Goal: Task Accomplishment & Management: Use online tool/utility

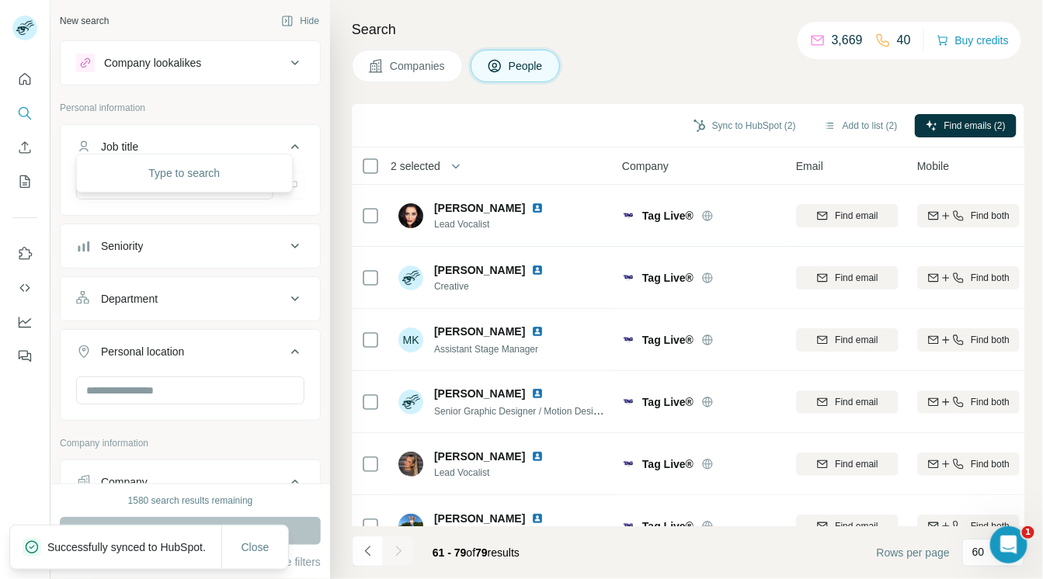
scroll to position [845, 0]
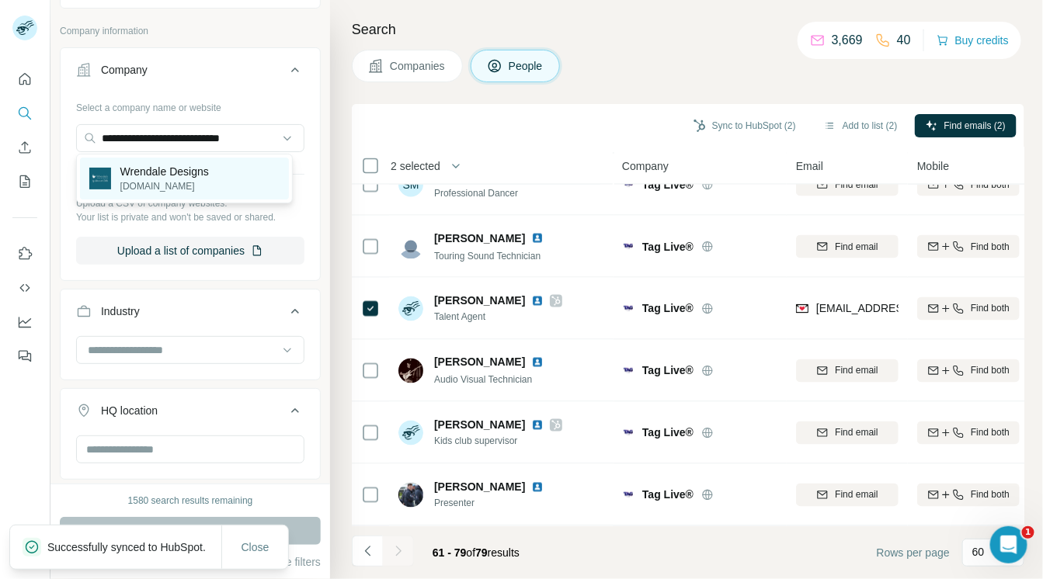
type input "**********"
click at [139, 179] on p "wrendaledesigns.co.uk" at bounding box center [164, 186] width 88 height 14
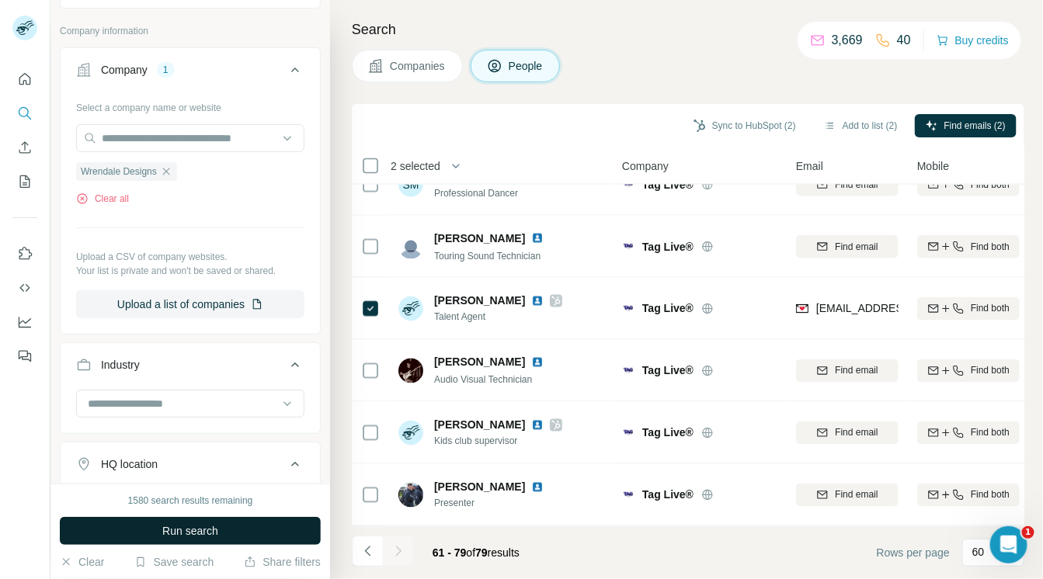
click at [150, 525] on button "Run search" at bounding box center [190, 531] width 261 height 28
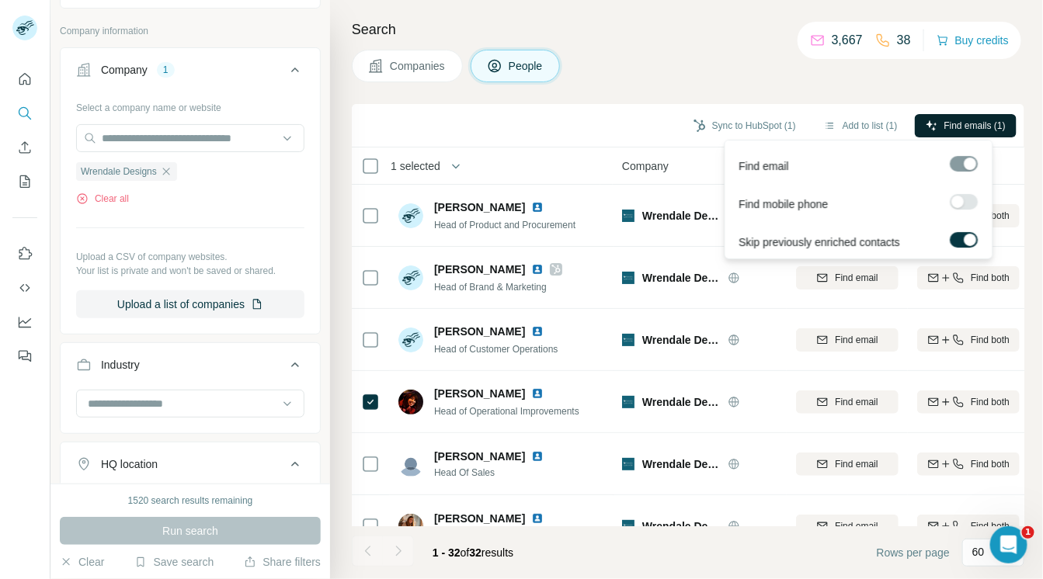
click at [931, 116] on button "Find emails (1)" at bounding box center [965, 125] width 102 height 23
click at [755, 124] on button "Sync to HubSpot (1)" at bounding box center [744, 125] width 124 height 23
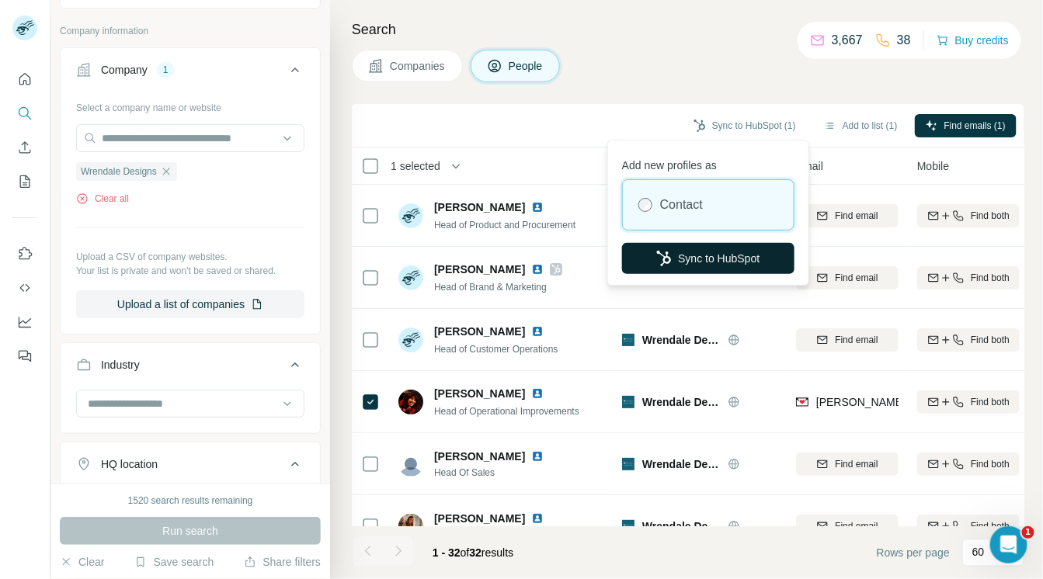
click at [702, 253] on button "Sync to HubSpot" at bounding box center [708, 258] width 172 height 31
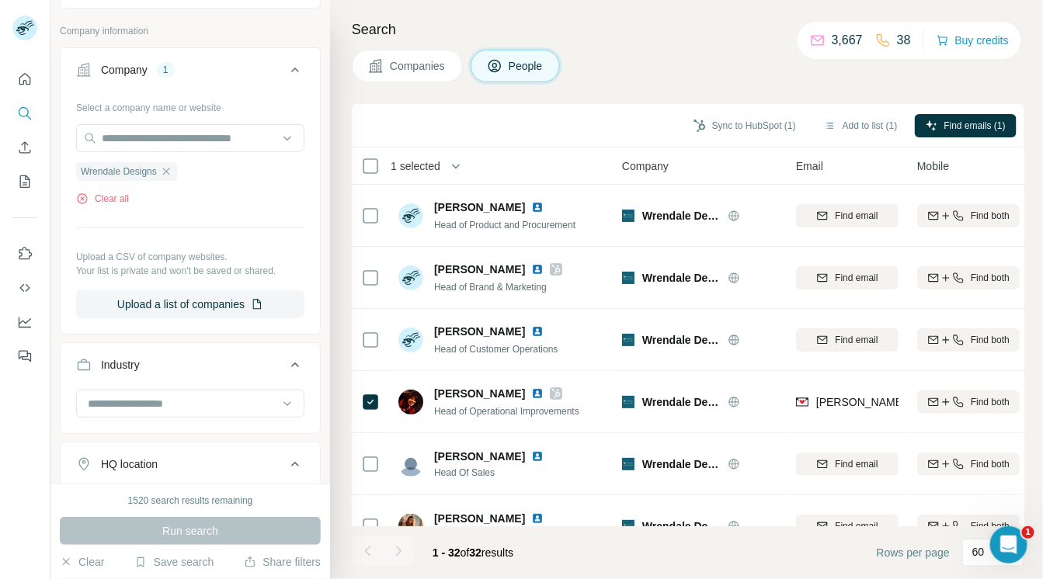
click at [166, 169] on icon "button" at bounding box center [166, 171] width 12 height 12
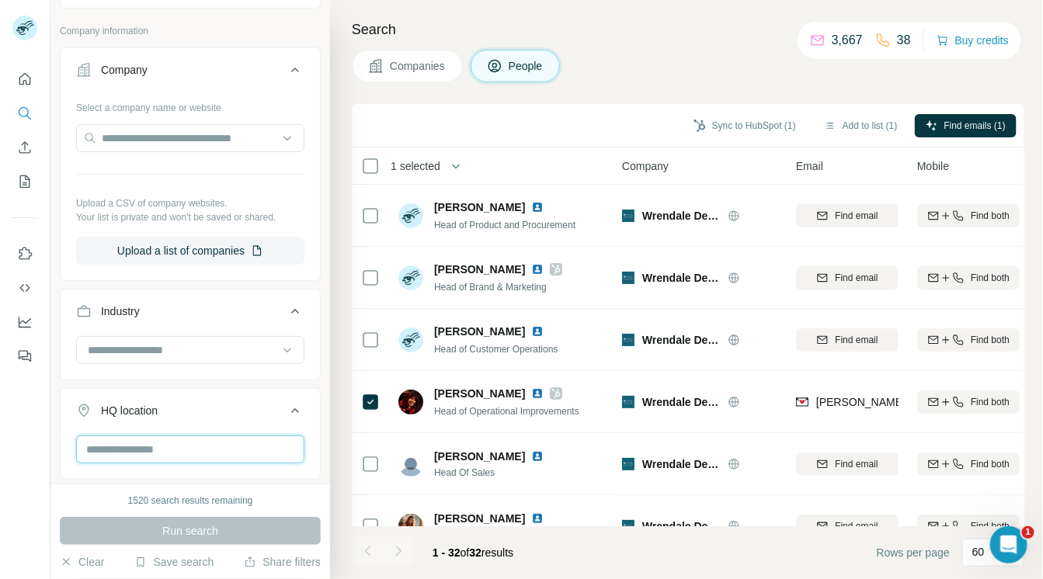
click at [222, 444] on input "text" at bounding box center [190, 449] width 228 height 28
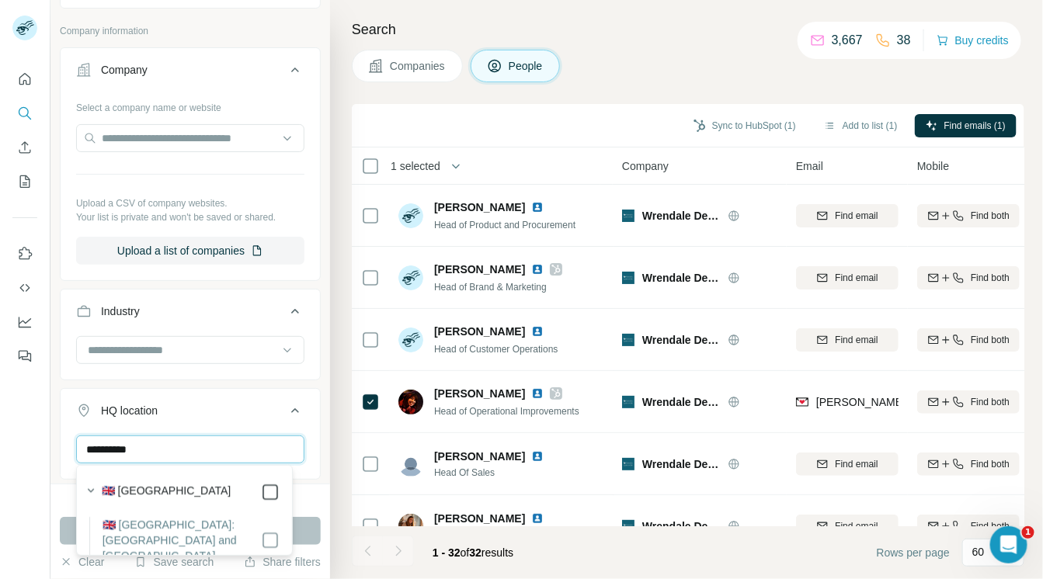
type input "**********"
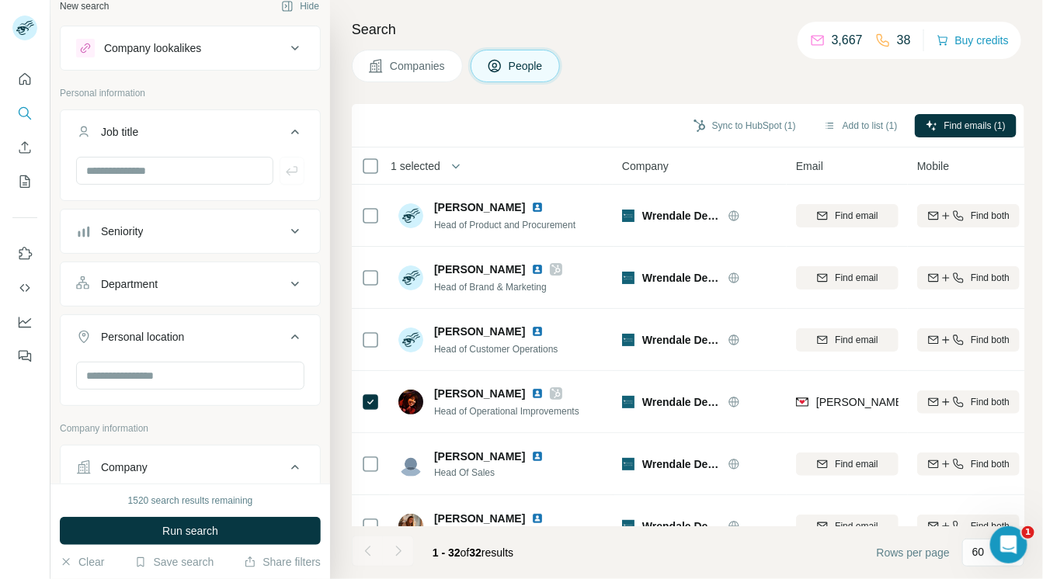
scroll to position [12, 0]
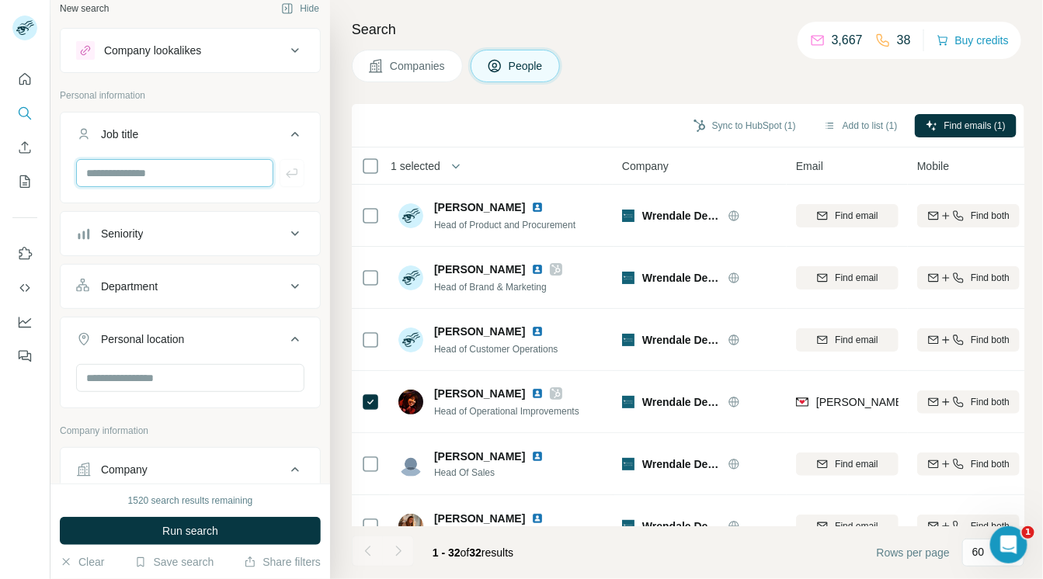
click at [216, 172] on input "text" at bounding box center [174, 173] width 197 height 28
type input "*******"
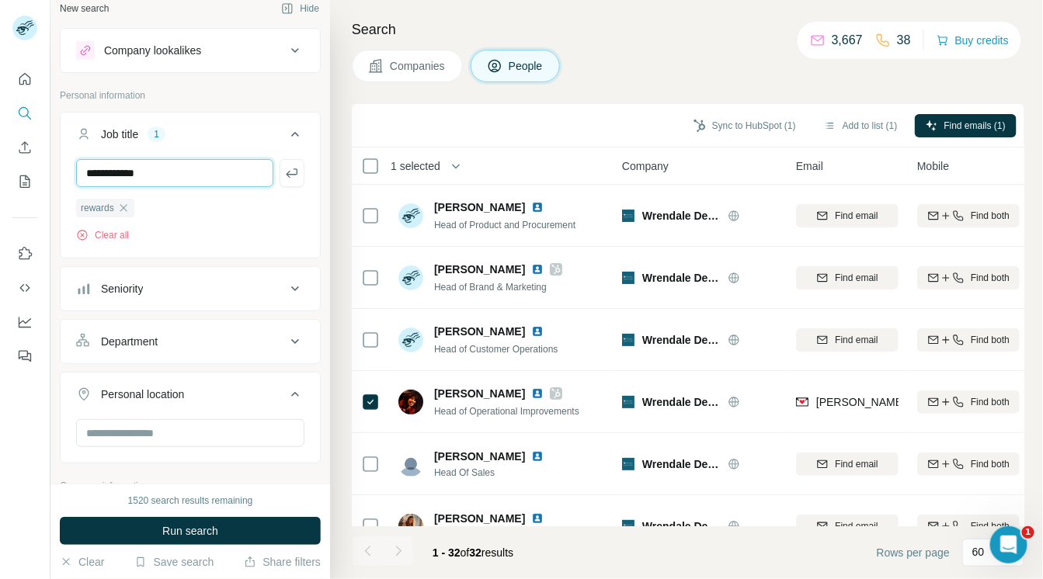
type input "**********"
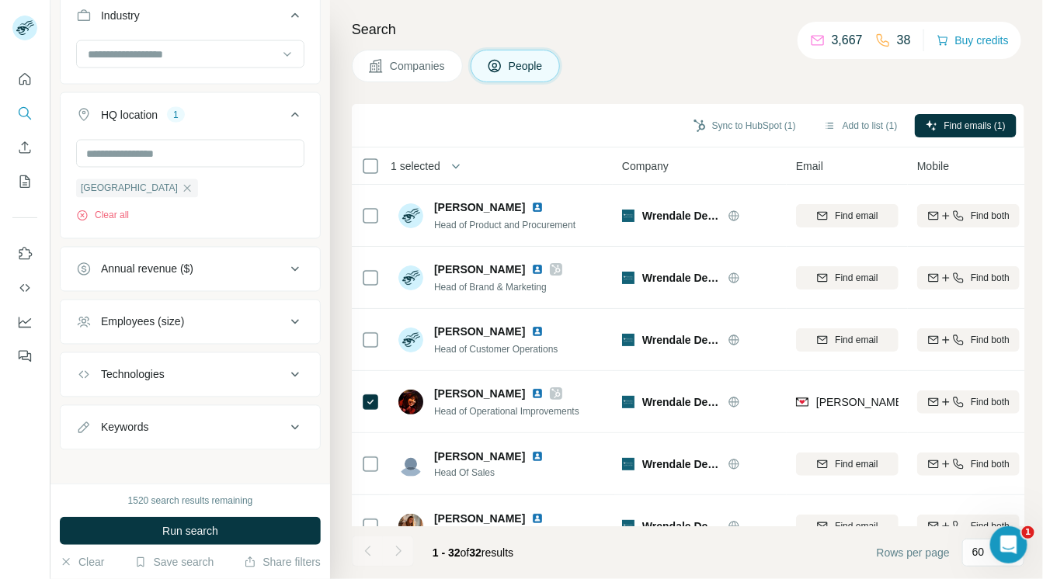
scroll to position [792, 0]
click at [291, 323] on icon at bounding box center [295, 320] width 19 height 19
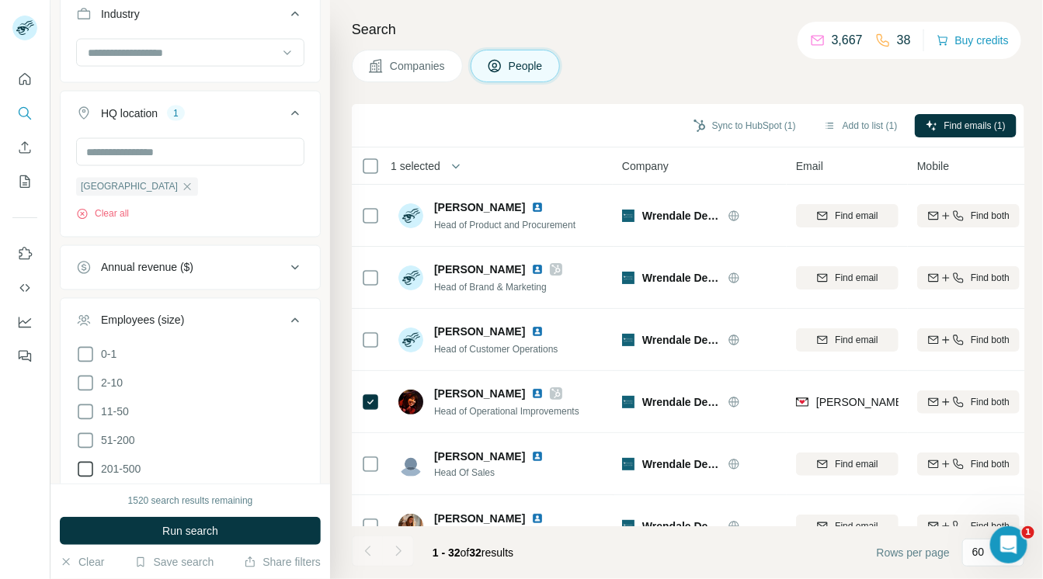
click at [130, 438] on span "51-200" at bounding box center [115, 441] width 40 height 16
click at [82, 438] on icon at bounding box center [86, 441] width 16 height 16
click at [82, 465] on icon at bounding box center [85, 469] width 19 height 19
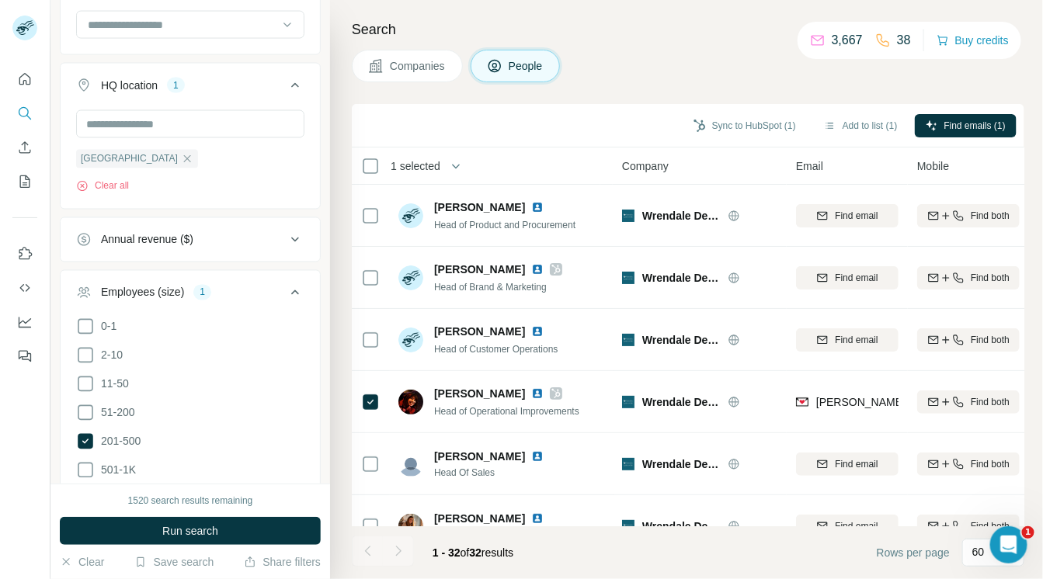
scroll to position [854, 0]
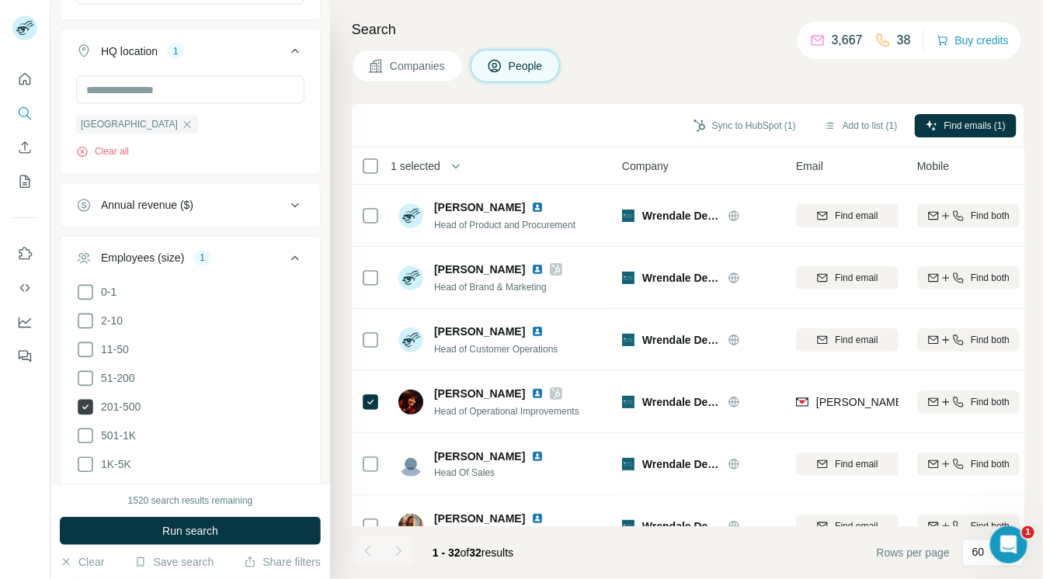
click at [85, 400] on icon at bounding box center [86, 408] width 16 height 16
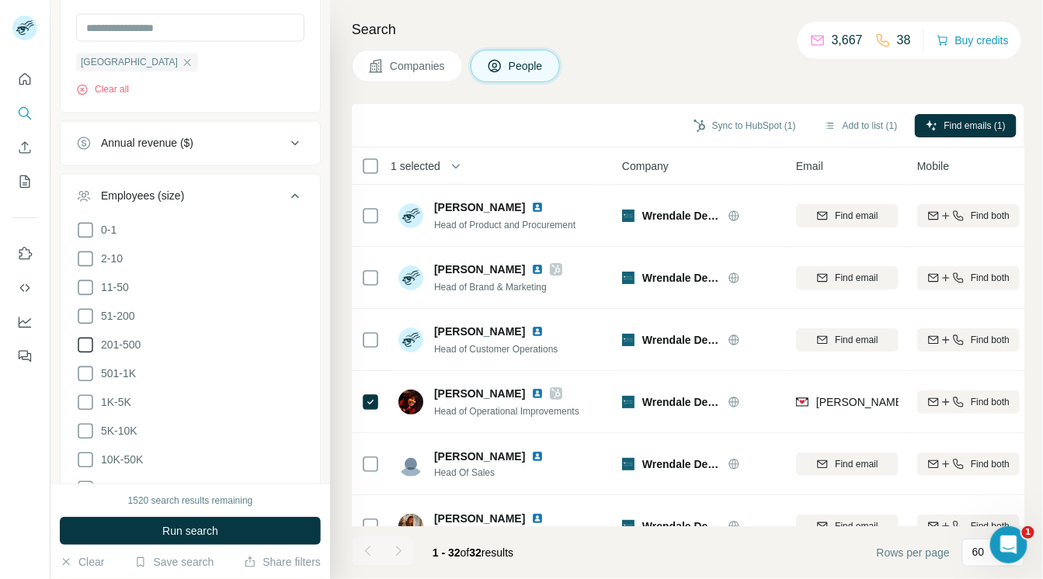
click at [83, 342] on icon at bounding box center [85, 345] width 19 height 19
click at [83, 369] on icon at bounding box center [85, 374] width 19 height 19
click at [83, 317] on icon at bounding box center [85, 316] width 19 height 19
click at [82, 394] on icon at bounding box center [85, 403] width 19 height 19
click at [290, 142] on icon at bounding box center [295, 143] width 19 height 19
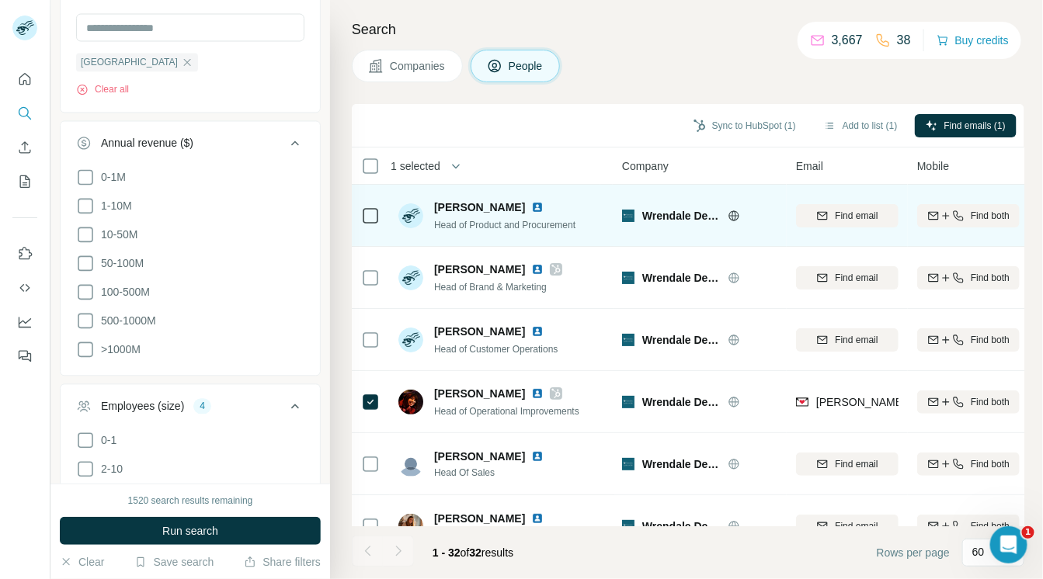
click at [242, 112] on ul "Company Select a company name or website Upload a CSV of company websites. Your…" at bounding box center [190, 269] width 261 height 1286
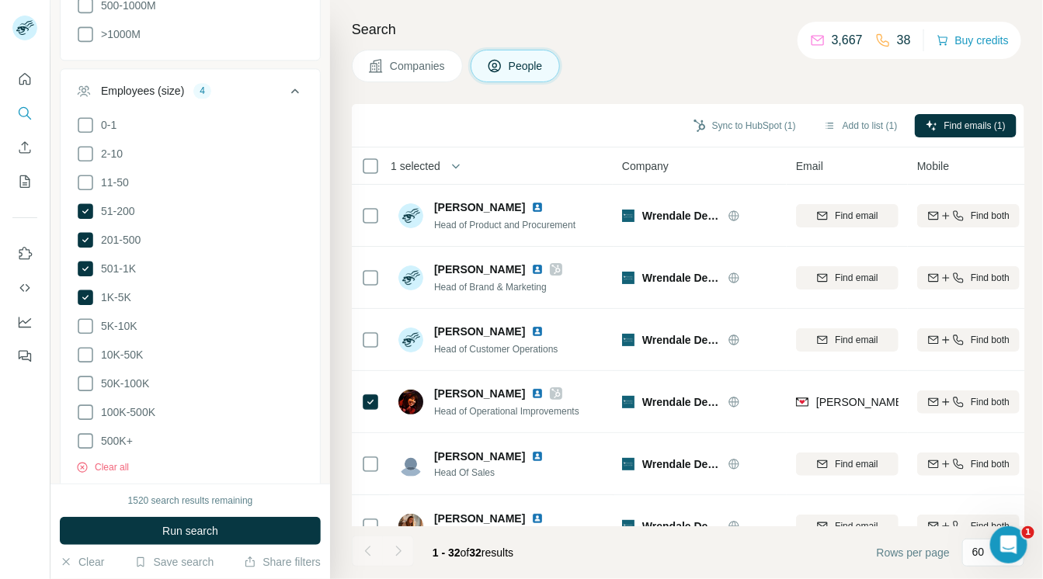
scroll to position [1379, 0]
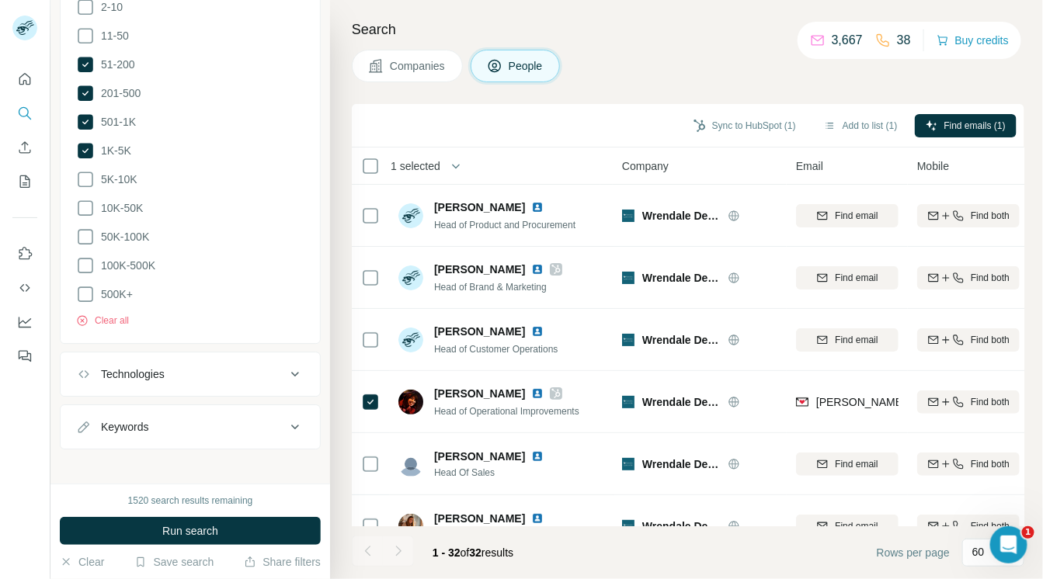
click at [286, 367] on icon at bounding box center [295, 374] width 19 height 19
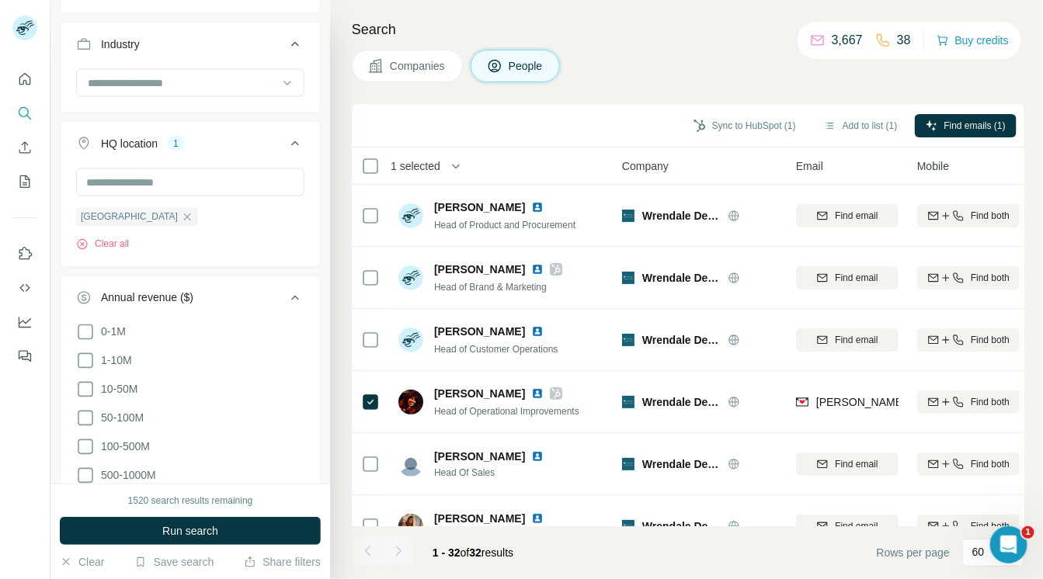
scroll to position [625, 0]
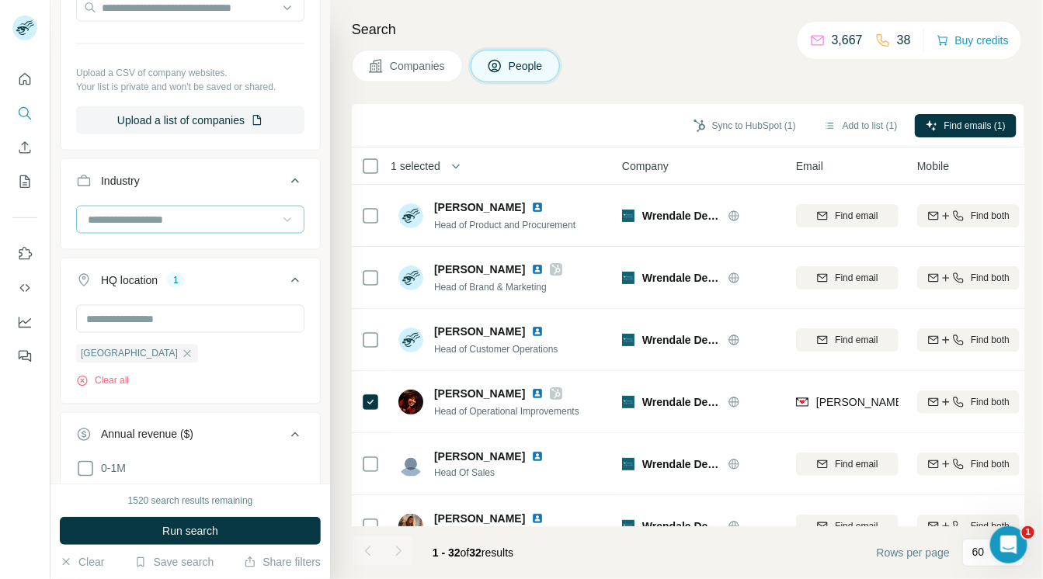
click at [279, 222] on icon at bounding box center [287, 220] width 16 height 16
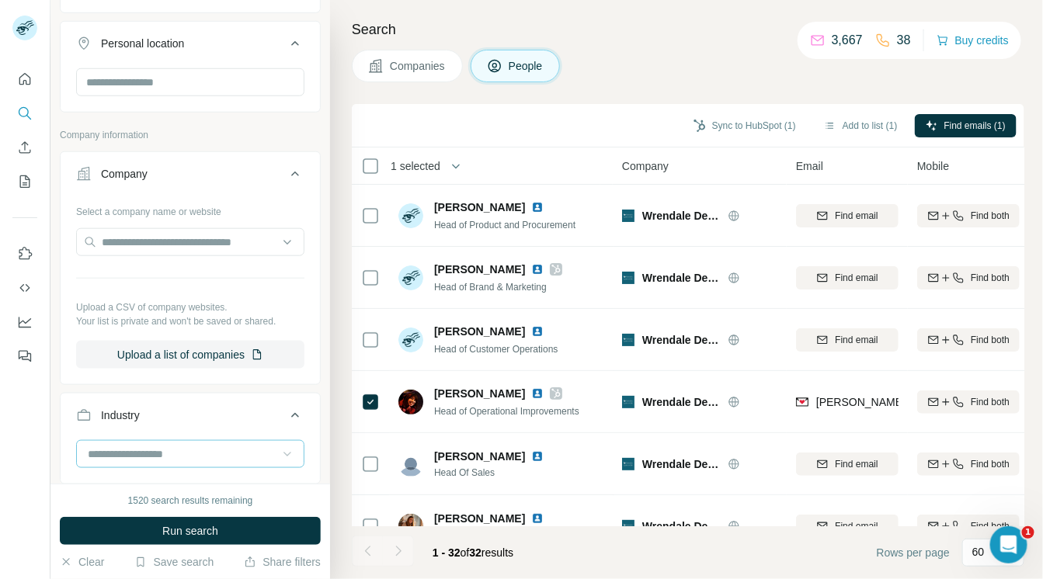
scroll to position [0, 0]
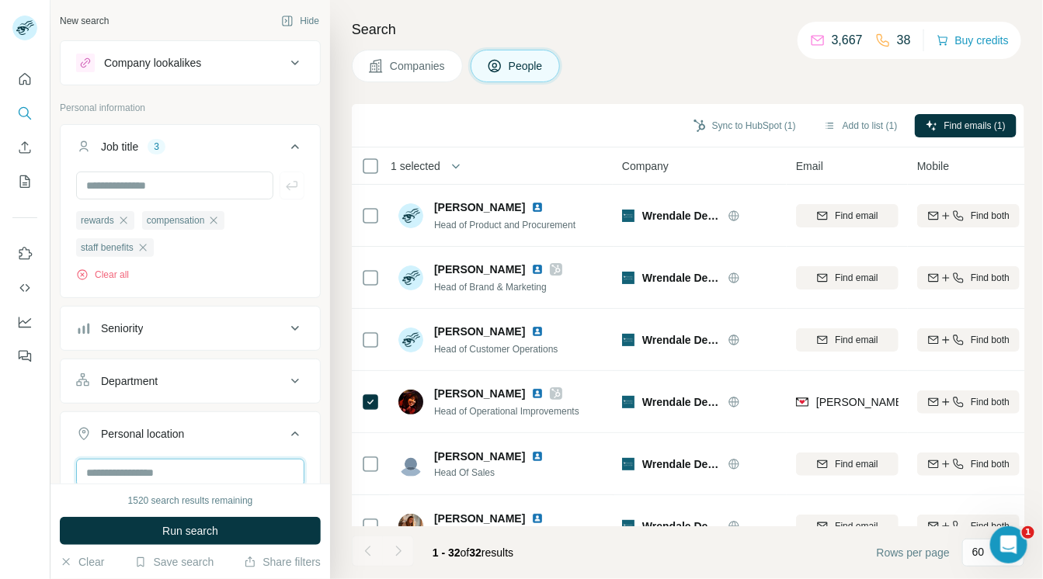
click at [260, 467] on input "text" at bounding box center [190, 473] width 228 height 28
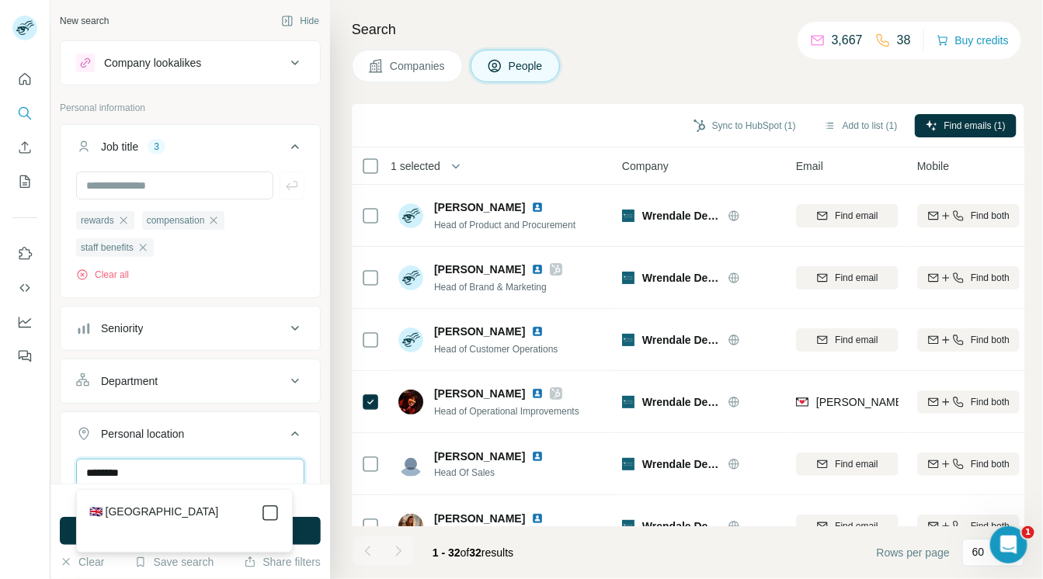
type input "********"
click at [297, 529] on button "Run search" at bounding box center [190, 531] width 261 height 28
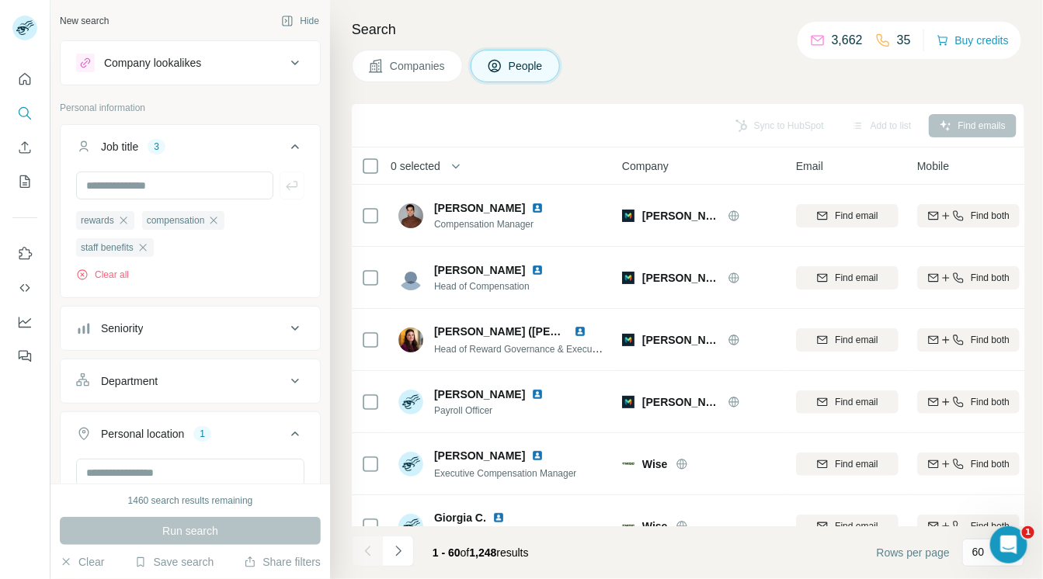
click at [425, 168] on span "0 selected" at bounding box center [415, 166] width 50 height 16
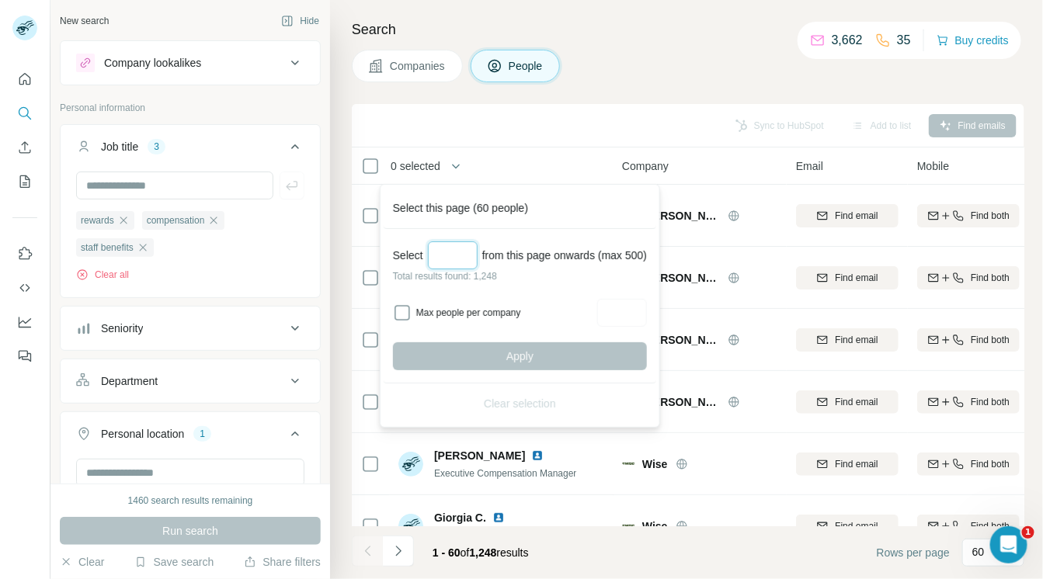
click at [443, 252] on input "Select a number (up to 500)" at bounding box center [453, 255] width 50 height 28
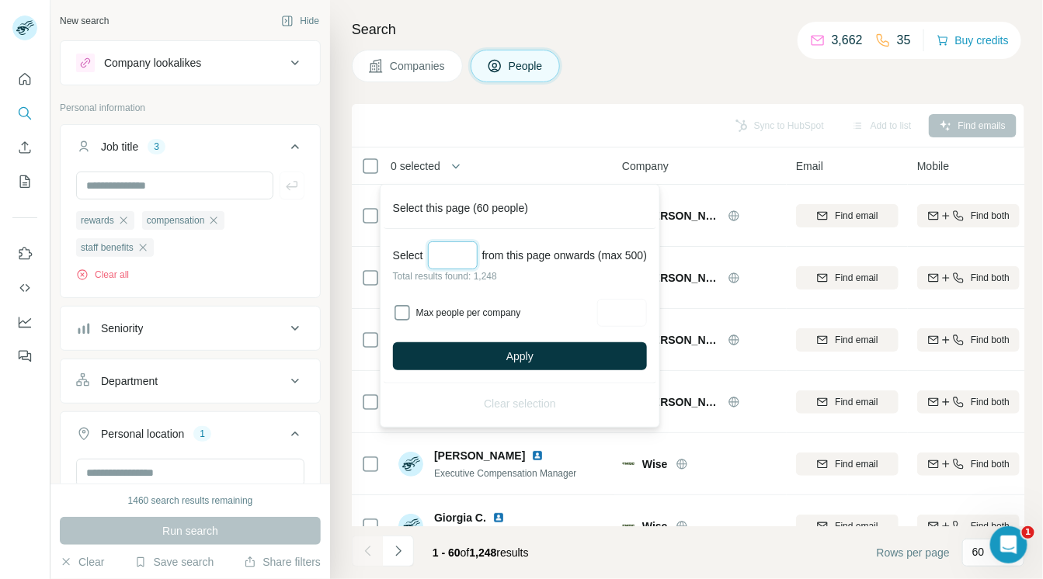
type input "*"
click at [450, 255] on input "*" at bounding box center [453, 255] width 50 height 28
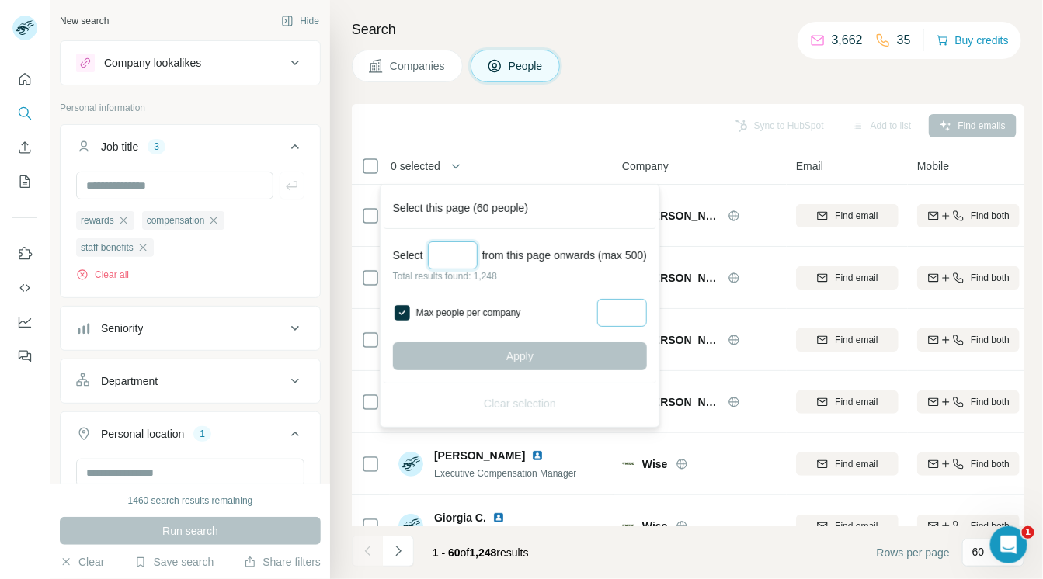
type input "*"
click at [633, 315] on input "Max people per company" at bounding box center [622, 313] width 50 height 28
type input "*"
click at [541, 356] on div "Apply" at bounding box center [520, 356] width 254 height 28
click at [459, 255] on input "*" at bounding box center [453, 255] width 50 height 28
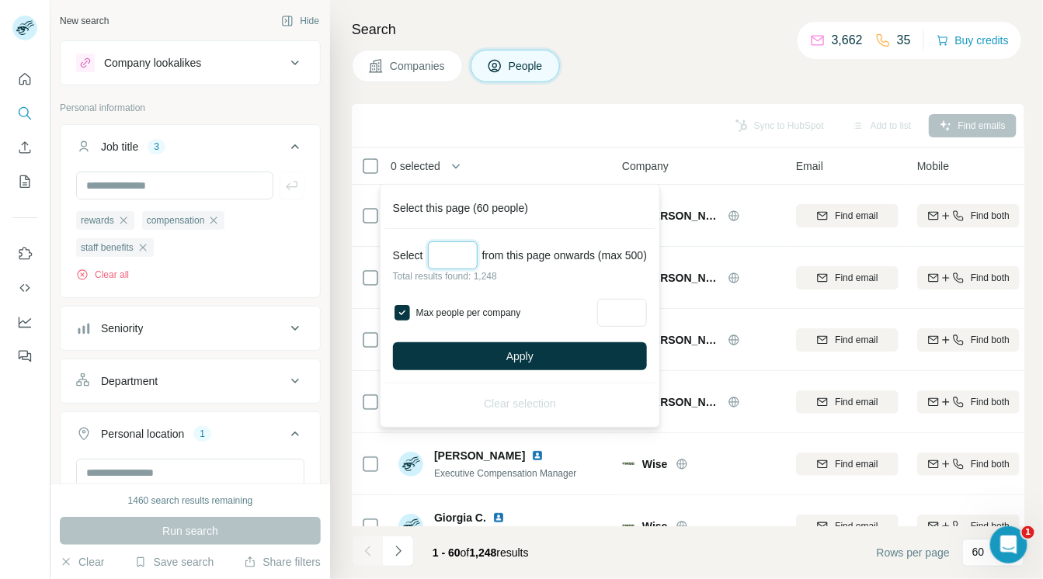
drag, startPoint x: 441, startPoint y: 253, endPoint x: 463, endPoint y: 256, distance: 22.7
click at [463, 254] on input "***" at bounding box center [453, 255] width 50 height 28
type input "***"
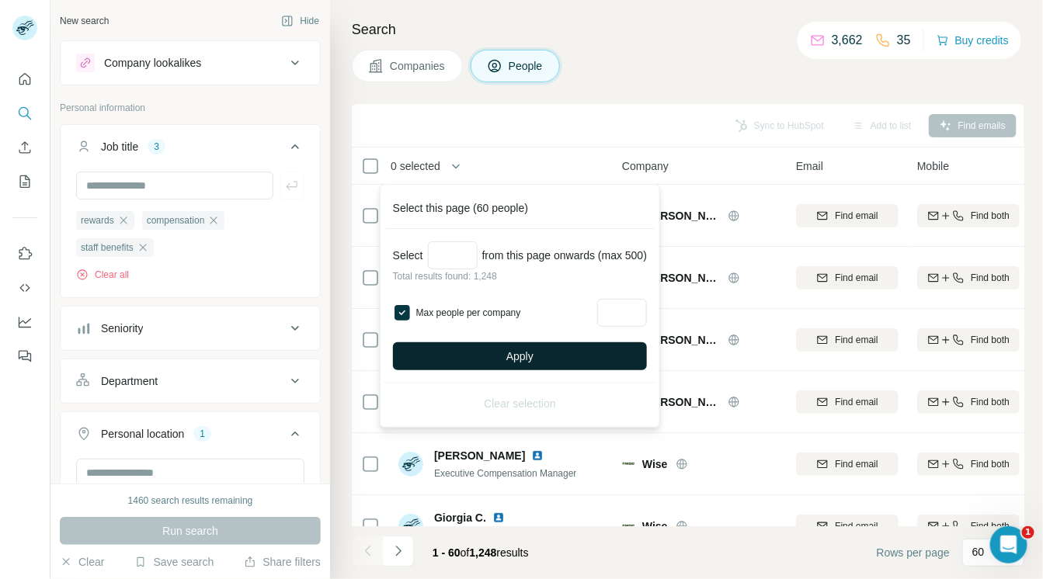
click at [493, 353] on button "Apply" at bounding box center [520, 356] width 254 height 28
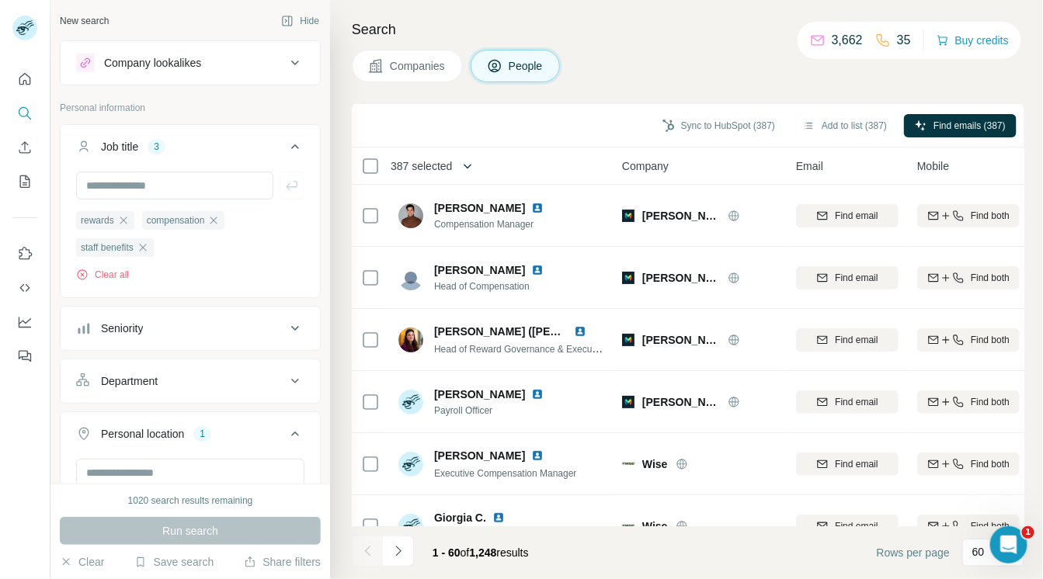
click at [472, 166] on icon "button" at bounding box center [468, 166] width 8 height 5
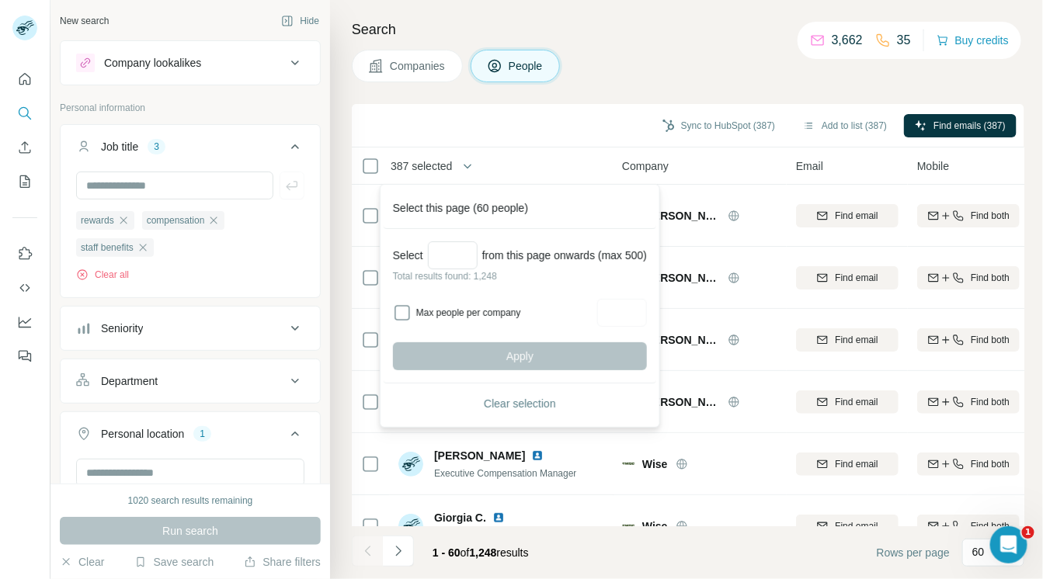
click at [435, 315] on label "Max people per company" at bounding box center [504, 313] width 176 height 14
click at [622, 318] on input "Max people per company" at bounding box center [622, 313] width 50 height 28
type input "*"
click at [464, 260] on input "Select a number (up to 500)" at bounding box center [453, 255] width 50 height 28
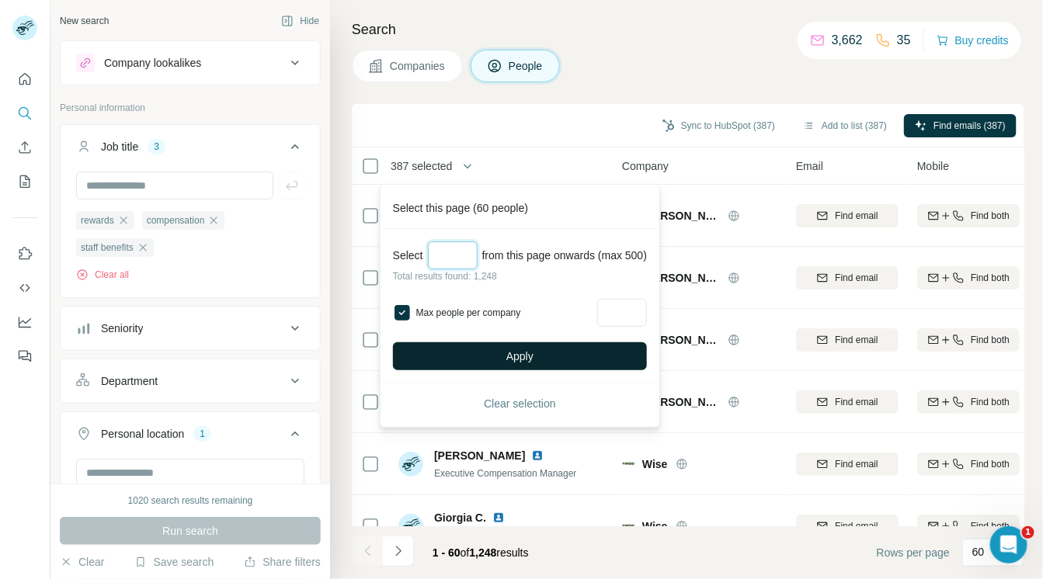
type input "***"
click at [486, 354] on button "Apply" at bounding box center [520, 356] width 254 height 28
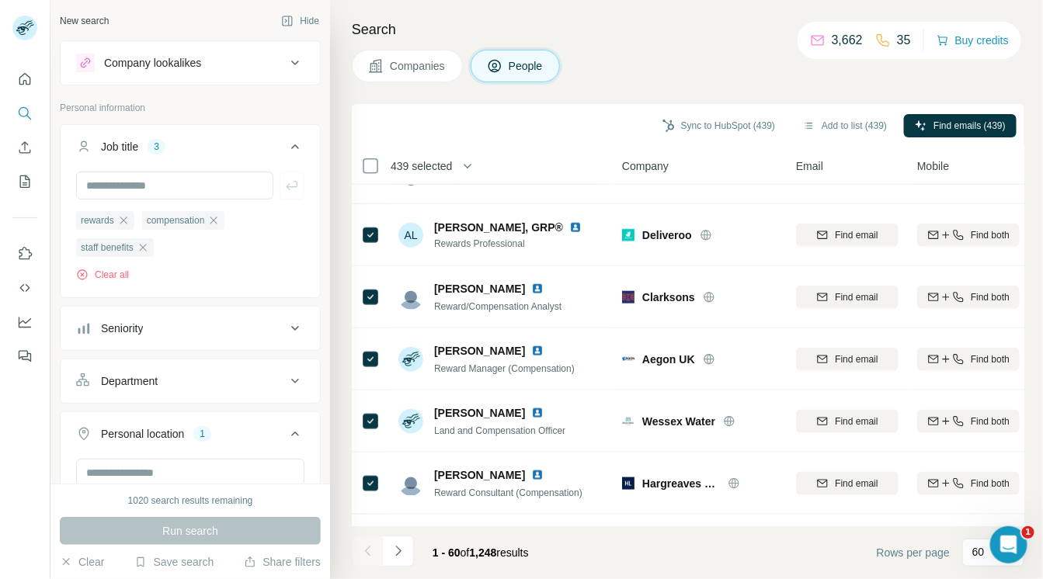
scroll to position [2418, 0]
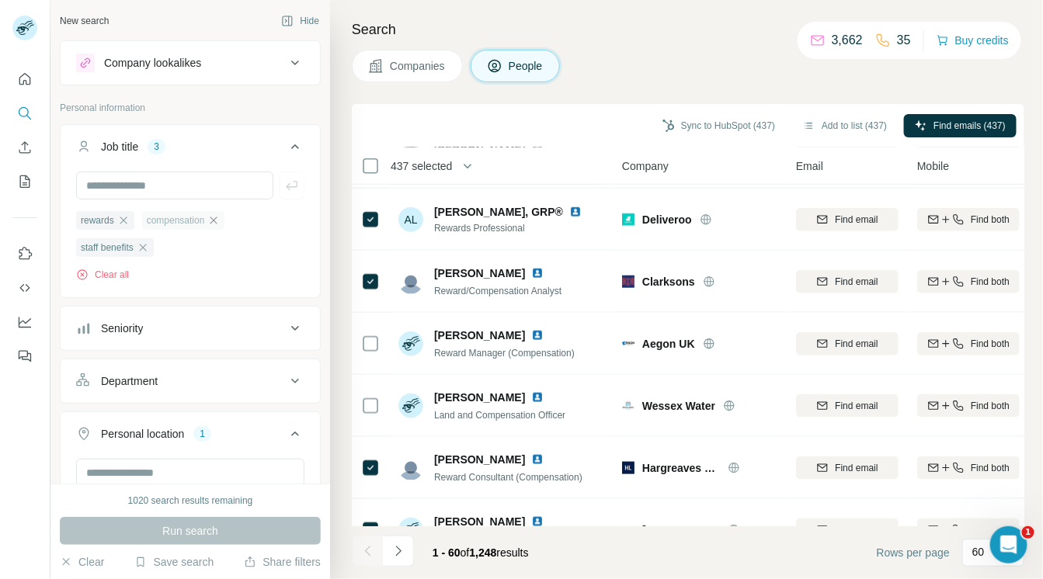
click at [217, 219] on icon "button" at bounding box center [213, 220] width 7 height 7
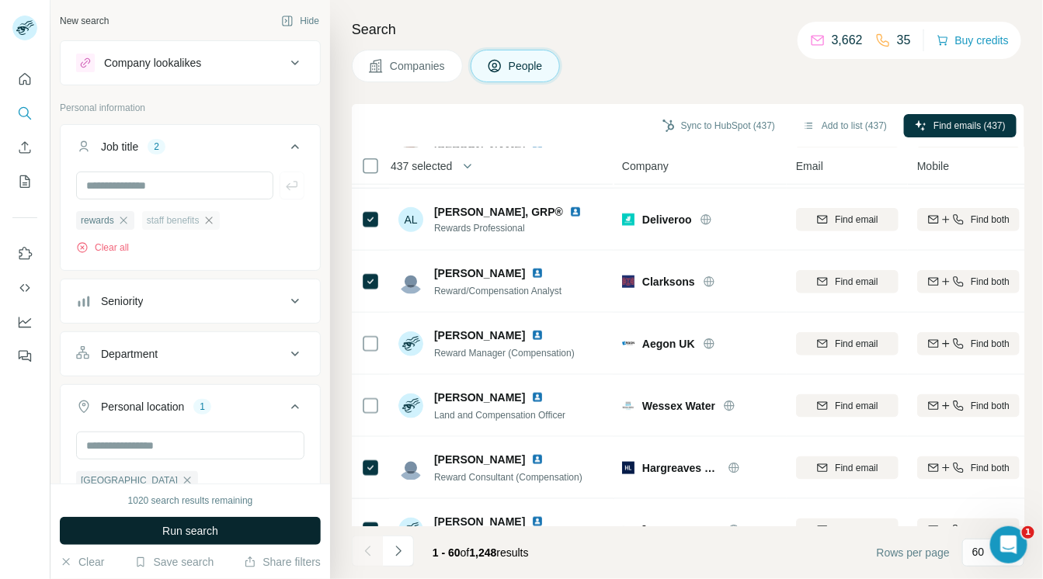
click at [160, 526] on button "Run search" at bounding box center [190, 531] width 261 height 28
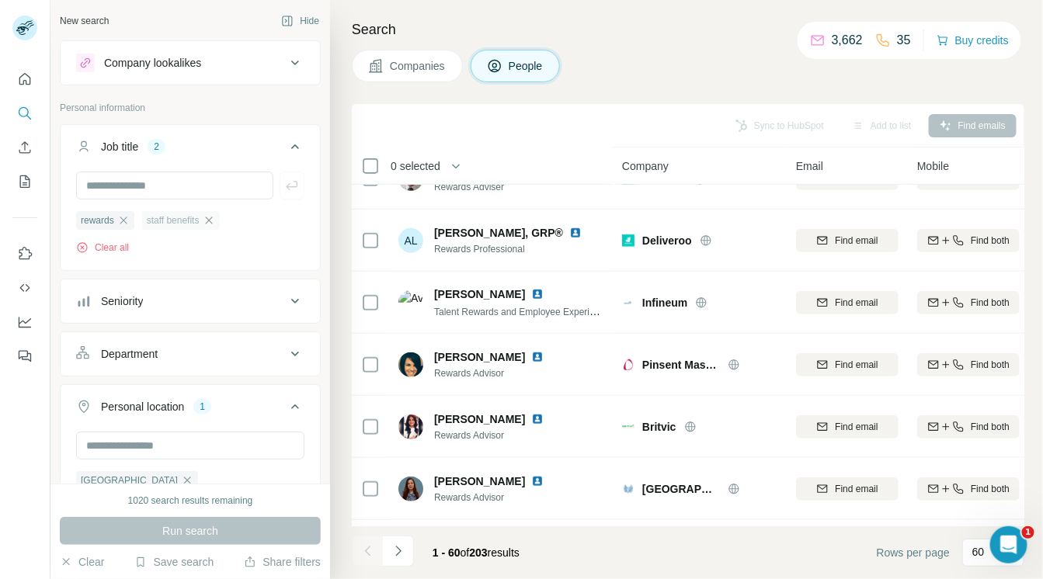
scroll to position [2418, 0]
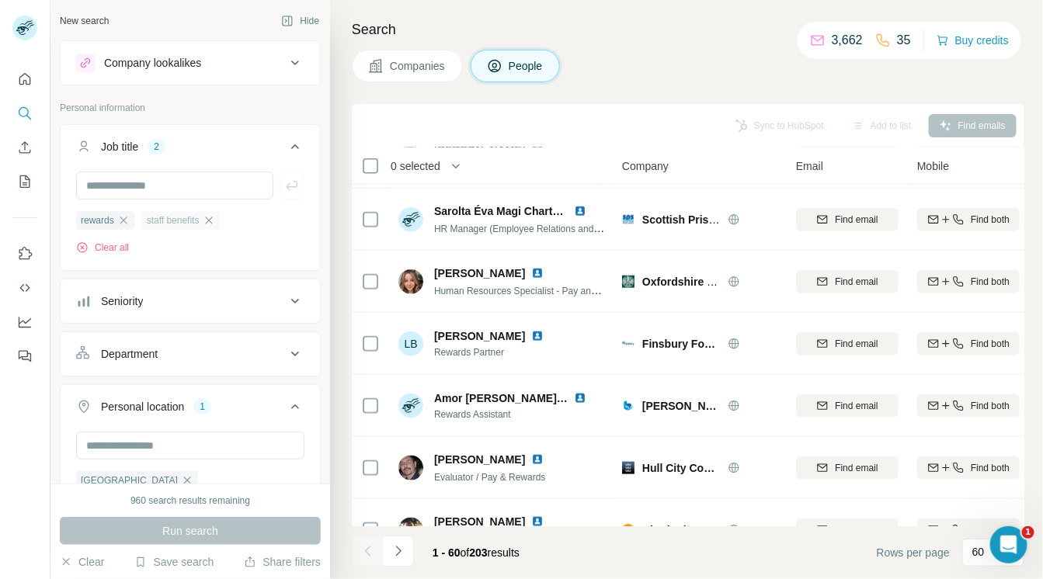
click at [420, 160] on span "0 selected" at bounding box center [415, 166] width 50 height 16
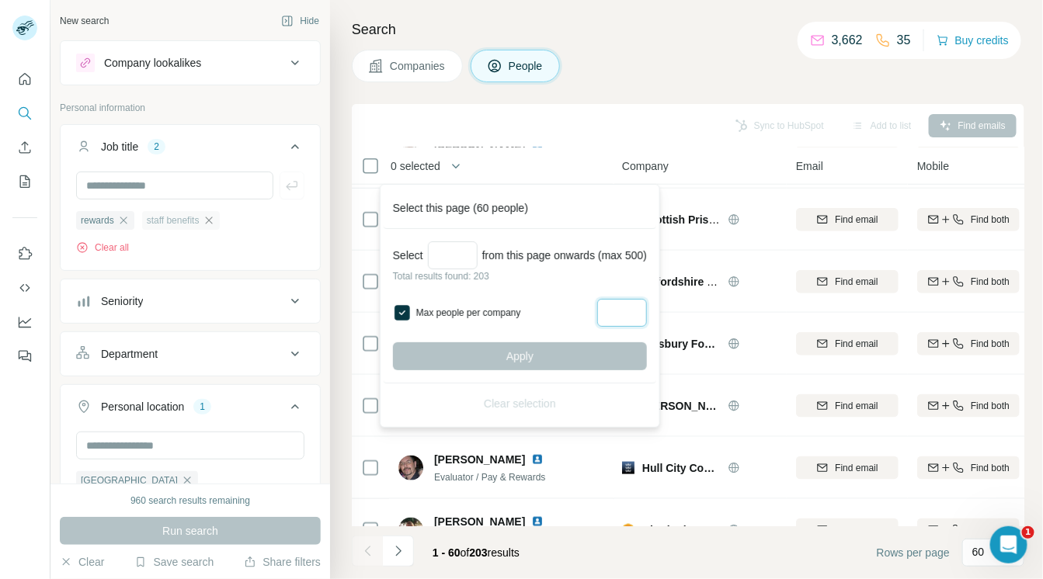
click at [616, 319] on input "Max people per company" at bounding box center [622, 313] width 50 height 28
type input "*"
click at [449, 258] on input "Select a number (up to 500)" at bounding box center [453, 255] width 50 height 28
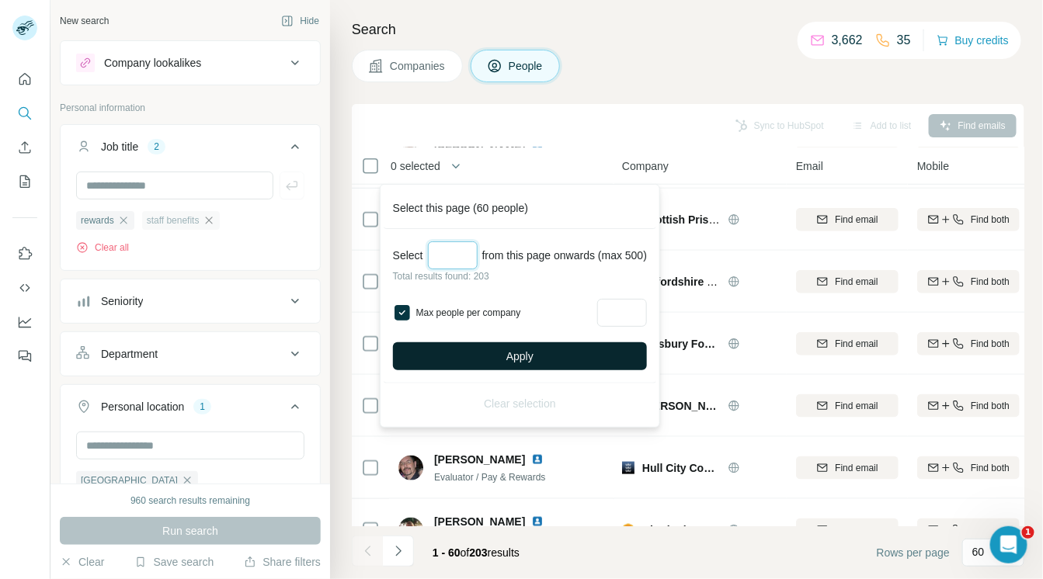
type input "***"
click at [479, 364] on button "Apply" at bounding box center [520, 356] width 254 height 28
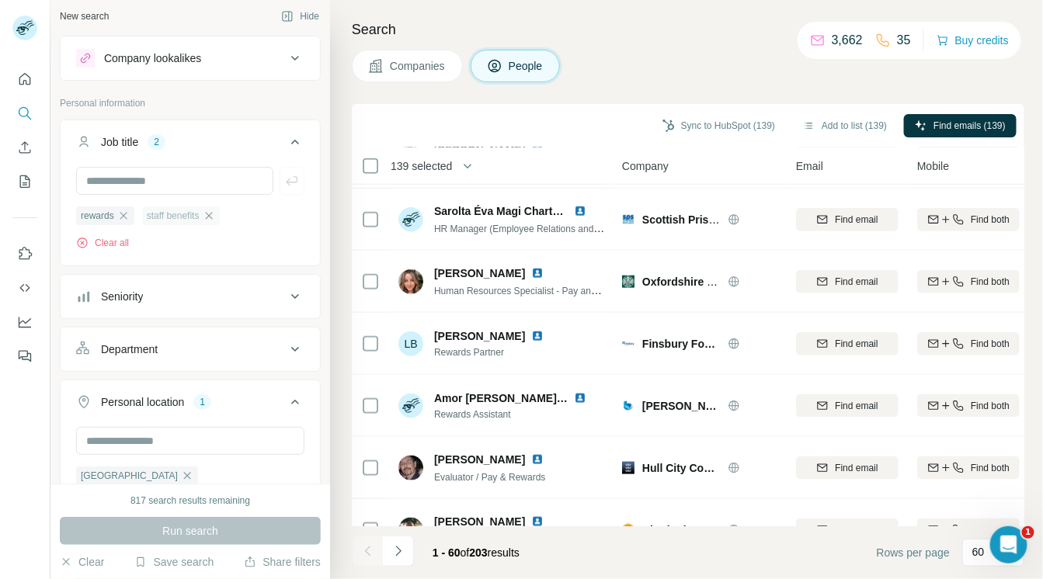
scroll to position [0, 0]
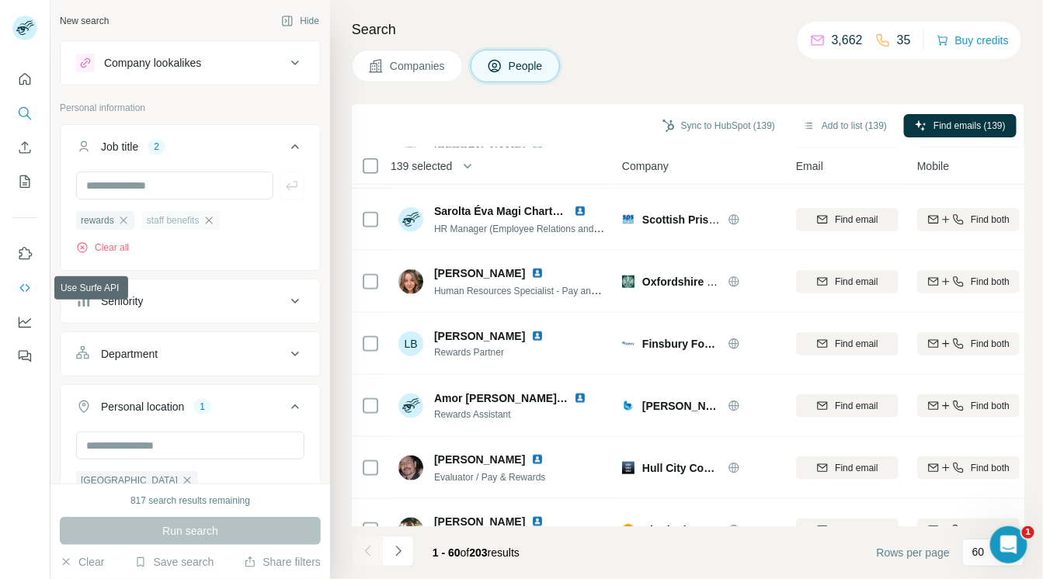
click at [25, 286] on icon "Use Surfe API" at bounding box center [25, 288] width 16 height 16
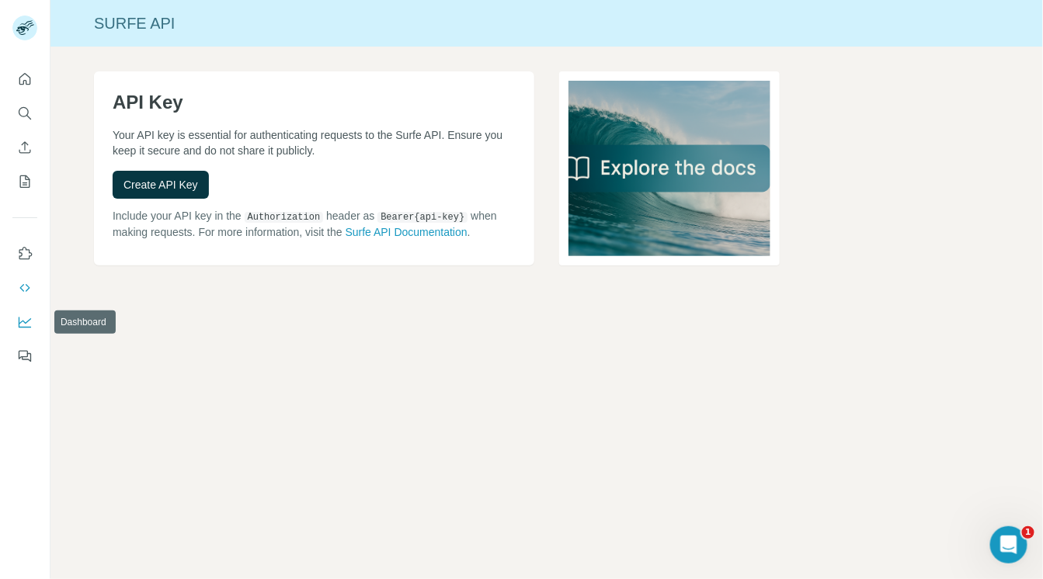
click at [26, 319] on icon "Dashboard" at bounding box center [25, 322] width 16 height 16
click at [19, 352] on icon "Feedback" at bounding box center [25, 357] width 16 height 16
click at [26, 84] on icon "Quick start" at bounding box center [25, 79] width 12 height 12
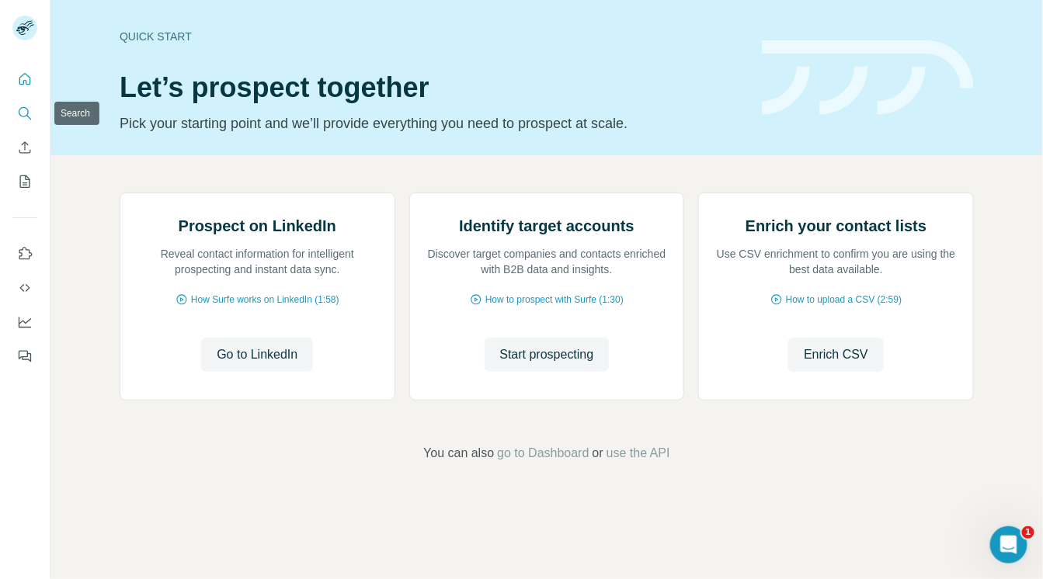
click at [25, 114] on icon "Search" at bounding box center [25, 114] width 16 height 16
